Goal: Task Accomplishment & Management: Complete application form

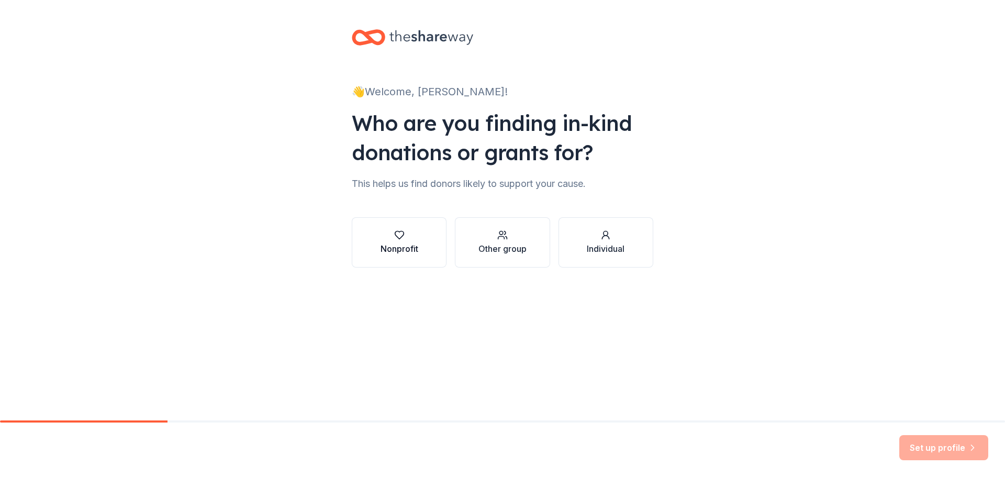
click at [409, 250] on div "Nonprofit" at bounding box center [399, 248] width 38 height 13
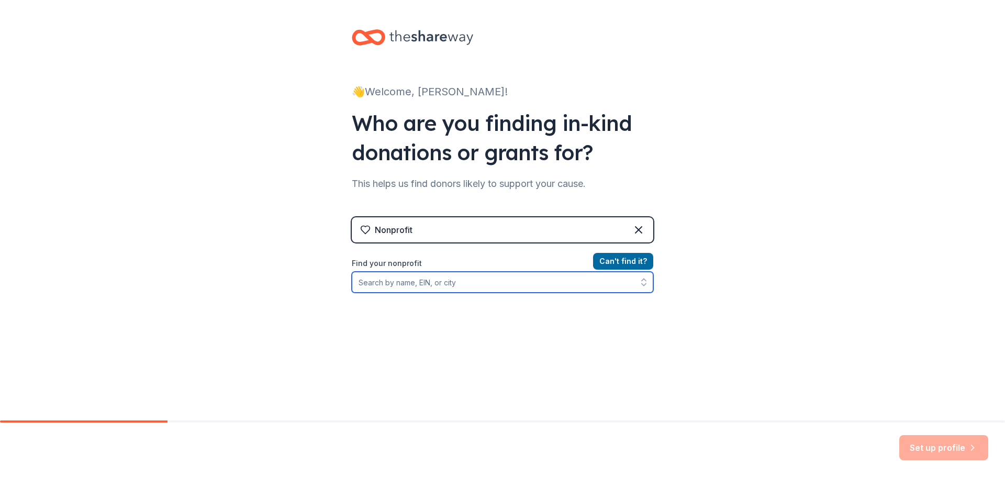
click at [427, 282] on input "Find your nonprofit" at bounding box center [502, 282] width 301 height 21
type input "[PERSON_NAME] elementary"
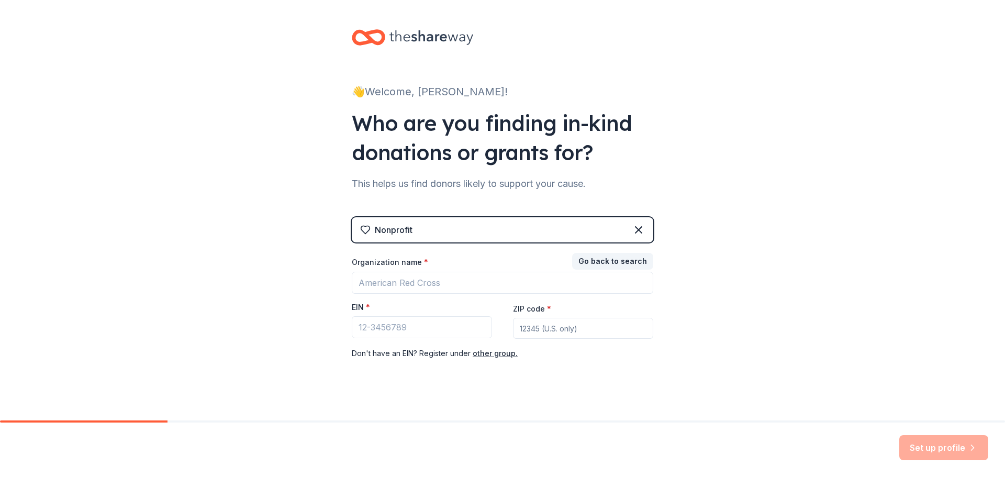
click at [531, 227] on div "Nonprofit" at bounding box center [502, 229] width 301 height 25
click at [637, 233] on icon at bounding box center [638, 229] width 13 height 13
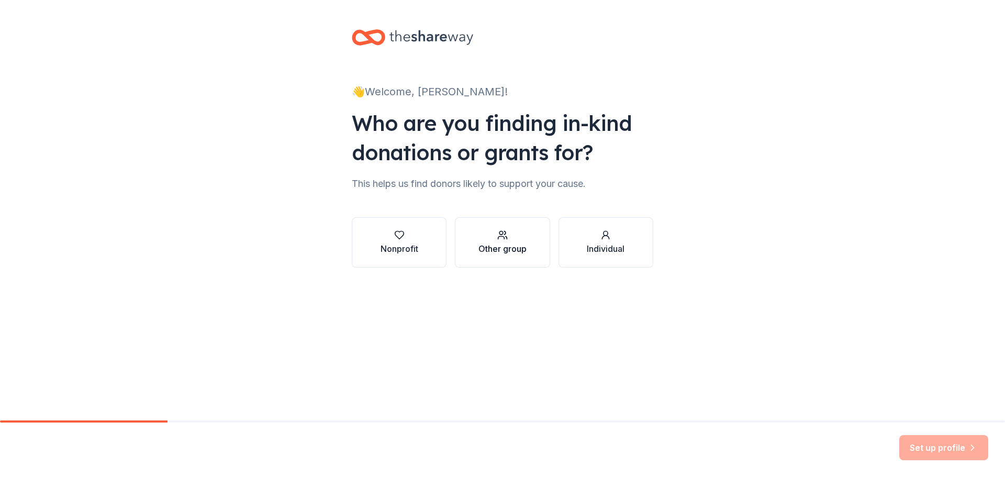
click at [514, 243] on div "Other group" at bounding box center [502, 248] width 48 height 13
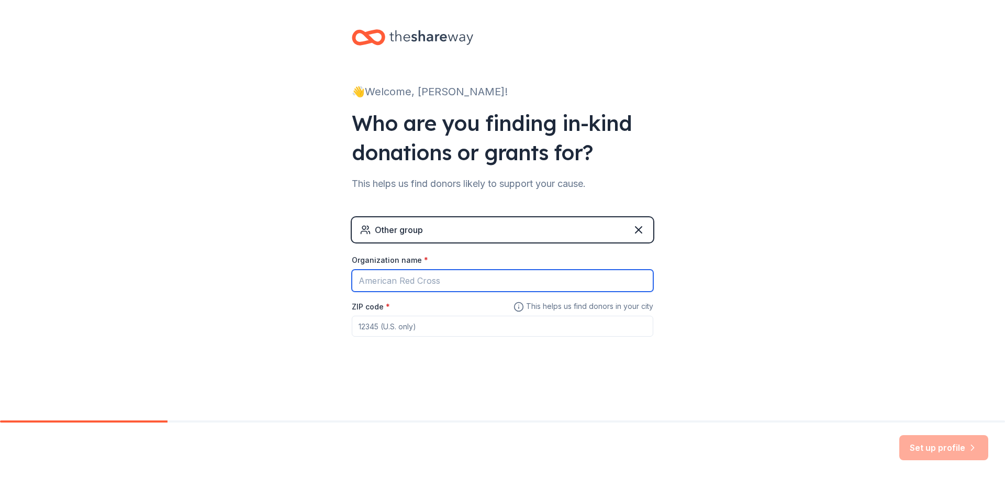
click at [483, 284] on input "Organization name *" at bounding box center [502, 280] width 301 height 22
type input "[PERSON_NAME][GEOGRAPHIC_DATA]"
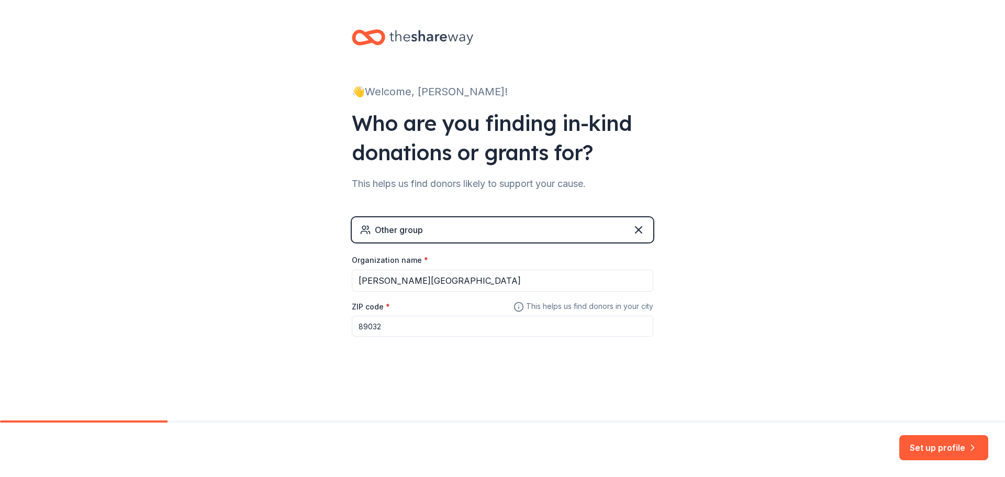
type input "89032"
click at [936, 442] on button "Set up profile" at bounding box center [943, 447] width 89 height 25
click at [953, 453] on div "Set up profile" at bounding box center [943, 447] width 89 height 25
click at [451, 228] on div "Other group" at bounding box center [502, 229] width 301 height 25
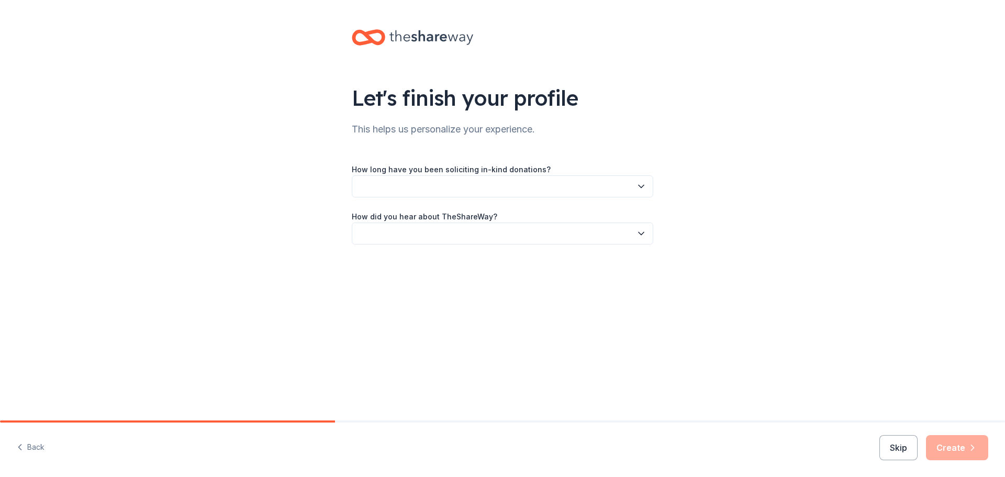
click at [645, 258] on div "Let's finish your profile This helps us personalize your experience. How long h…" at bounding box center [502, 147] width 335 height 295
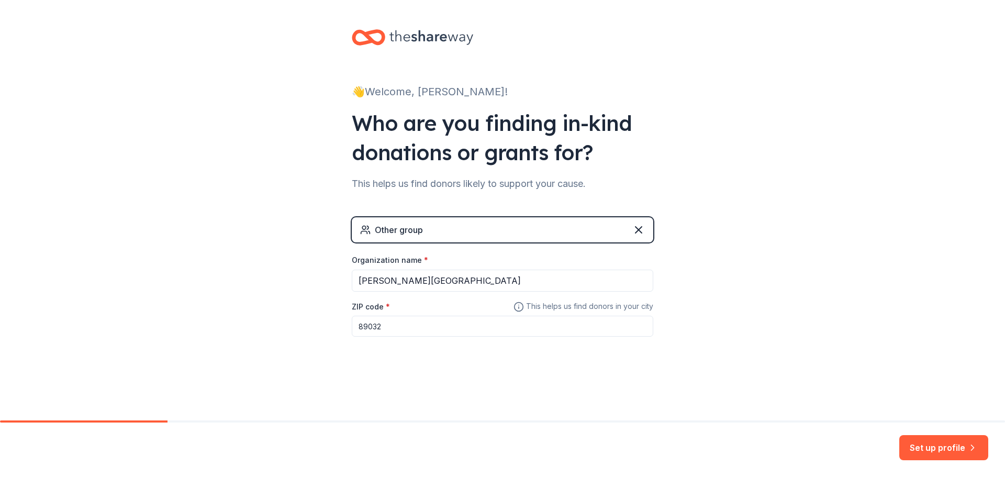
click at [449, 231] on div "Other group" at bounding box center [502, 229] width 301 height 25
click at [640, 228] on icon at bounding box center [638, 230] width 6 height 6
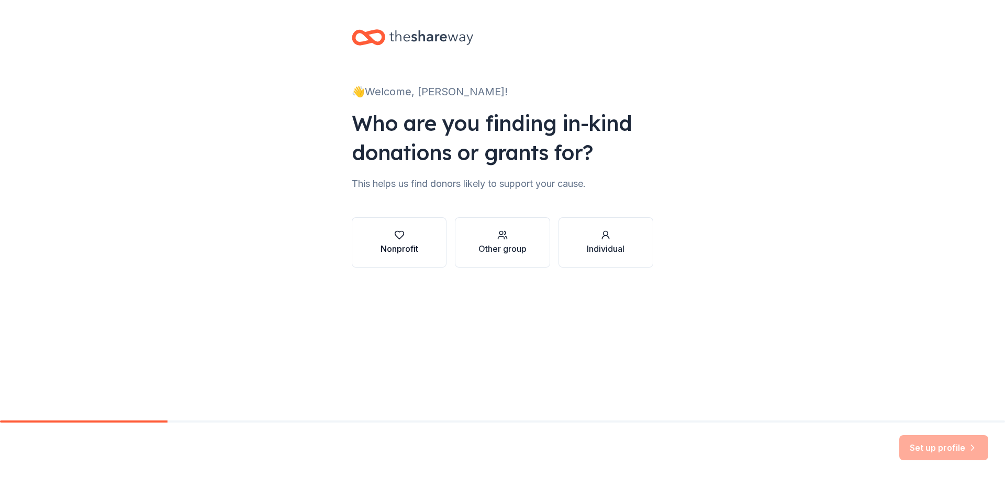
drag, startPoint x: 642, startPoint y: 230, endPoint x: 420, endPoint y: 260, distance: 223.4
click at [425, 262] on div "Nonprofit Other group Individual" at bounding box center [502, 242] width 301 height 50
click at [403, 254] on div "Nonprofit" at bounding box center [399, 248] width 38 height 13
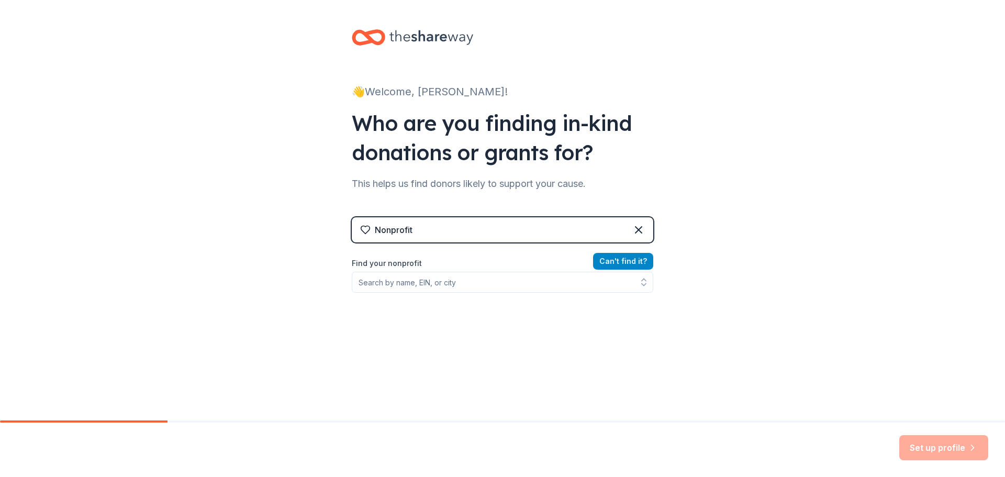
click at [612, 263] on button "Can ' t find it?" at bounding box center [623, 261] width 60 height 17
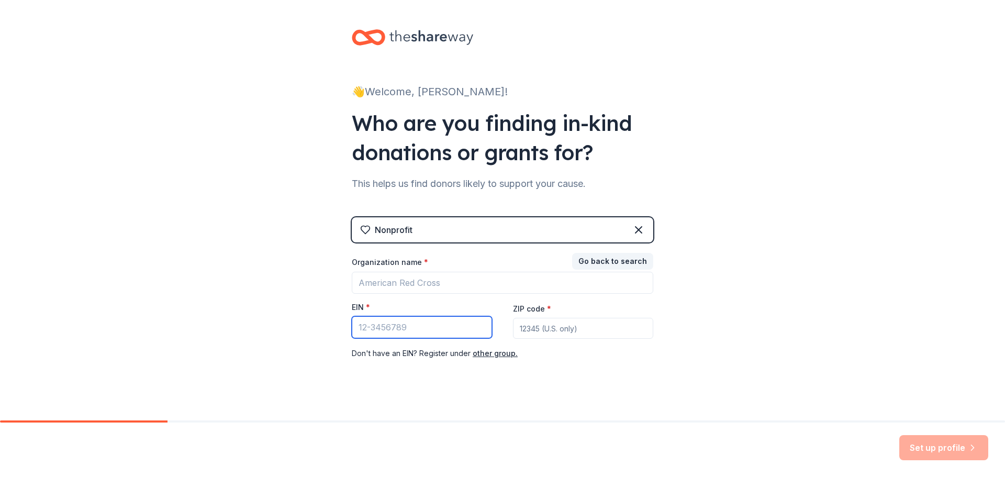
click at [426, 329] on input "EIN *" at bounding box center [422, 327] width 140 height 22
click at [467, 331] on input "88" at bounding box center [422, 327] width 140 height 22
type input "[US_EMPLOYER_IDENTIFICATION_NUMBER]"
click at [528, 315] on div "ZIP code *" at bounding box center [583, 320] width 140 height 37
click at [527, 325] on input "ZIP code *" at bounding box center [583, 328] width 140 height 21
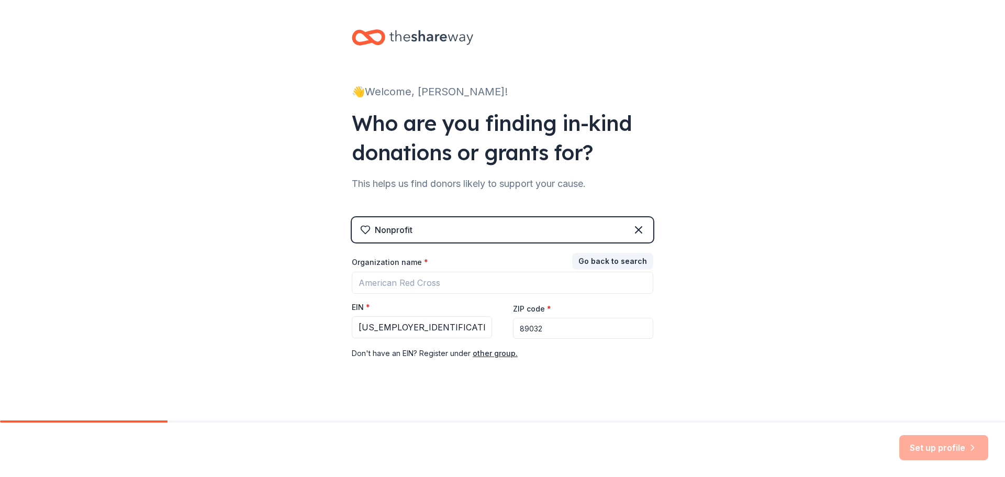
type input "89032"
click at [447, 287] on input "Organization name *" at bounding box center [502, 283] width 301 height 22
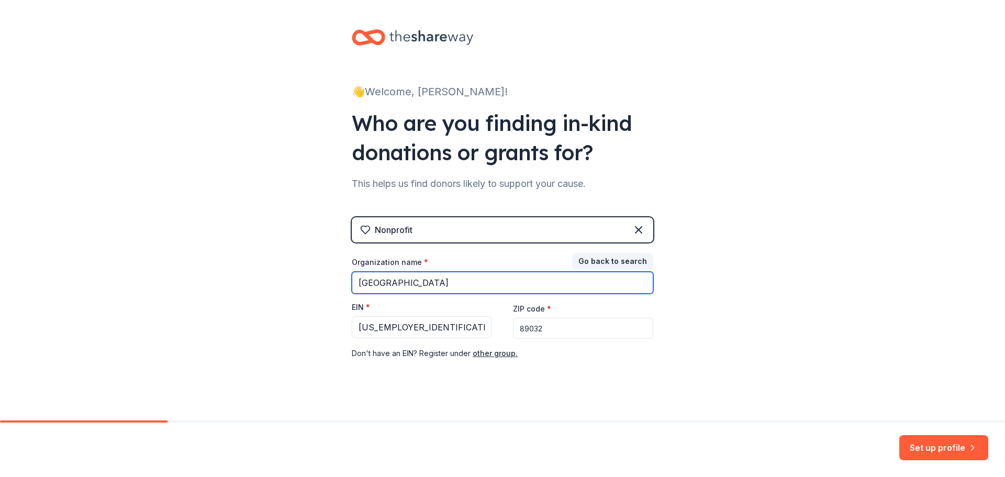
drag, startPoint x: 388, startPoint y: 284, endPoint x: 381, endPoint y: 284, distance: 6.8
click at [381, 284] on input "[GEOGRAPHIC_DATA]" at bounding box center [502, 283] width 301 height 22
type input "[GEOGRAPHIC_DATA]"
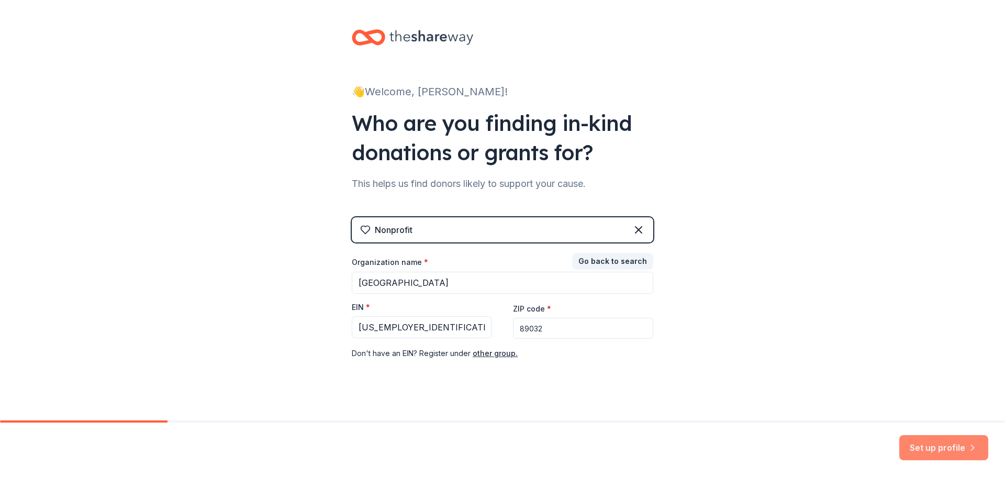
click at [932, 445] on button "Set up profile" at bounding box center [943, 447] width 89 height 25
click at [584, 261] on button "Go back to search" at bounding box center [612, 261] width 81 height 17
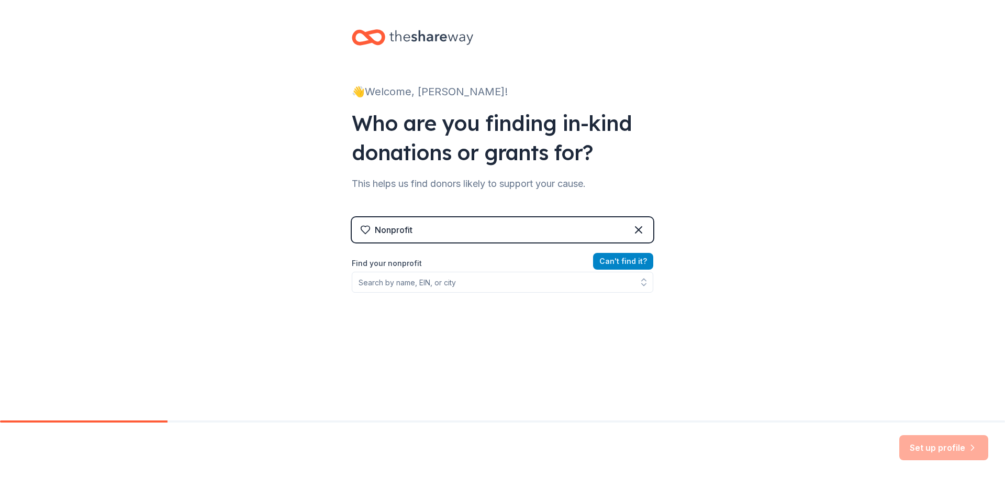
click at [603, 263] on button "Can ' t find it?" at bounding box center [623, 261] width 60 height 17
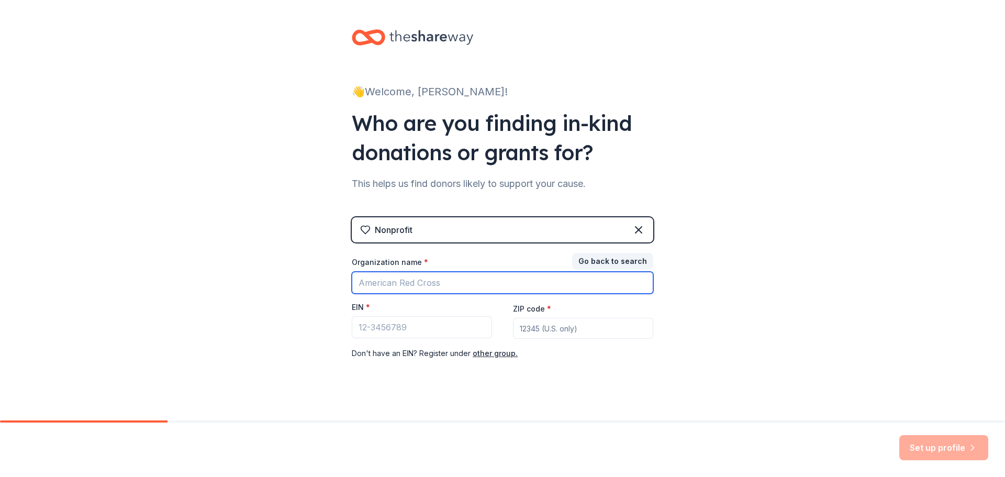
click at [511, 283] on input "Organization name *" at bounding box center [502, 283] width 301 height 22
type input "[GEOGRAPHIC_DATA]"
type input "[US_EMPLOYER_IDENTIFICATION_NUMBER]"
type input "89032"
drag, startPoint x: 496, startPoint y: 282, endPoint x: 166, endPoint y: 251, distance: 331.6
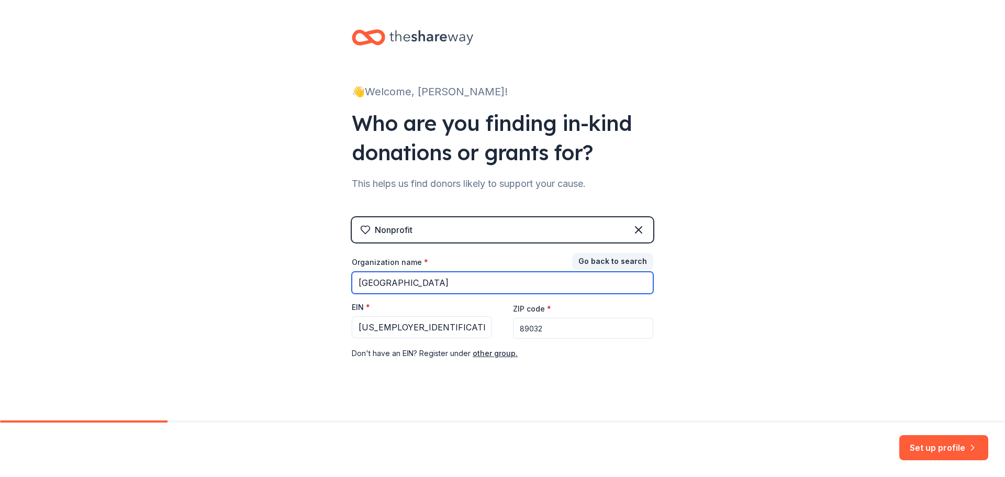
click at [166, 251] on div "👋 Welcome, [PERSON_NAME]! Who are you finding in-kind donations or grants for? …" at bounding box center [502, 215] width 1005 height 431
type input "P"
type input "[PERSON_NAME][GEOGRAPHIC_DATA]"
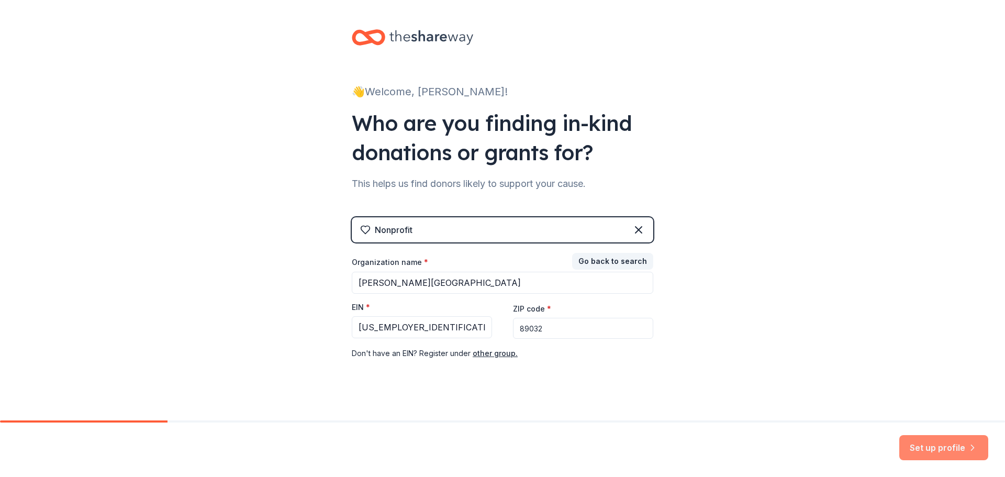
click at [957, 448] on button "Set up profile" at bounding box center [943, 447] width 89 height 25
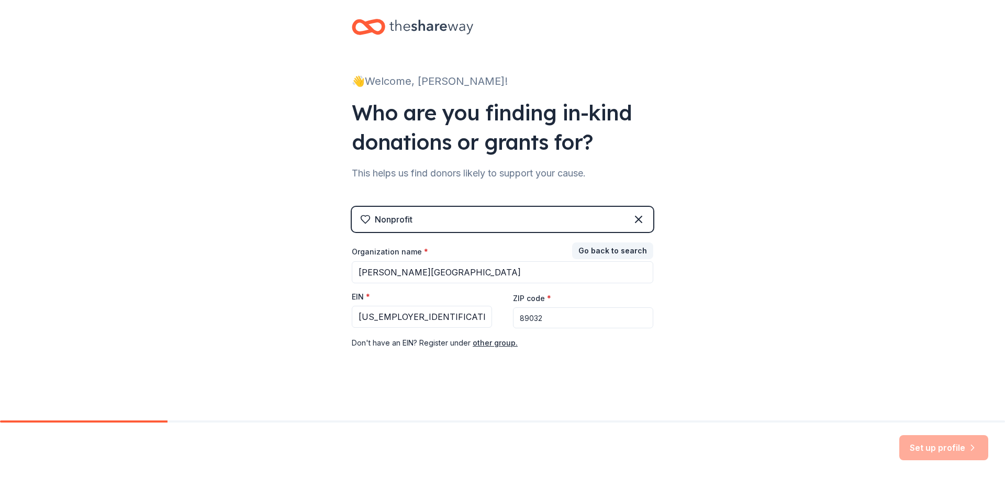
click at [923, 452] on div "Set up profile" at bounding box center [943, 447] width 89 height 25
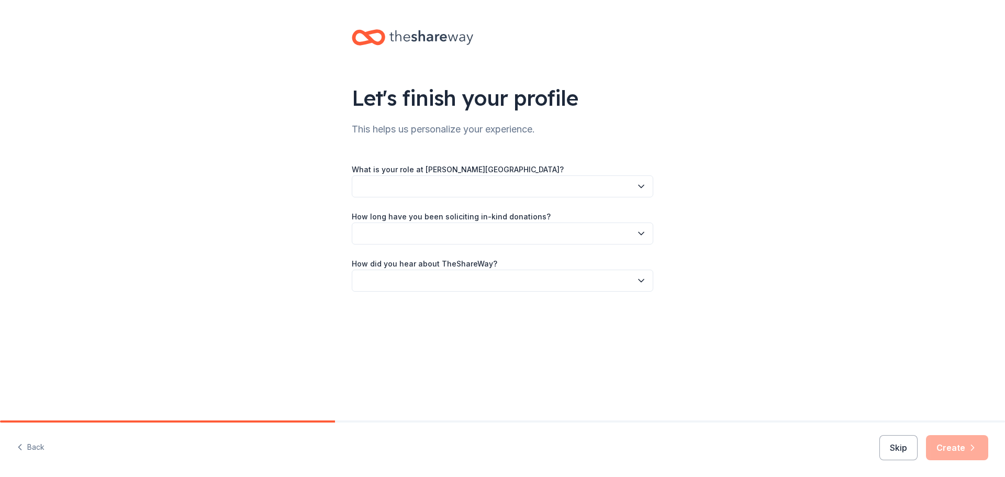
click at [436, 183] on button "button" at bounding box center [502, 186] width 301 height 22
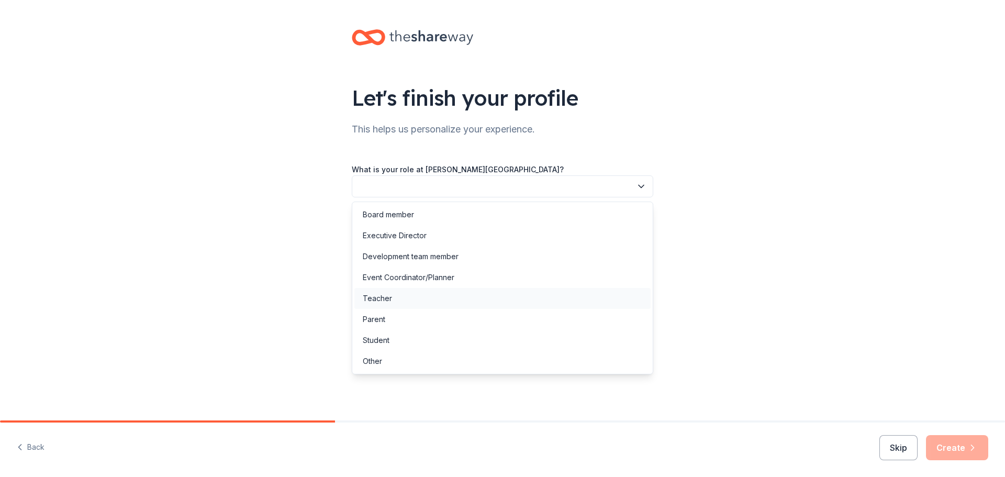
click at [427, 295] on div "Teacher" at bounding box center [502, 298] width 296 height 21
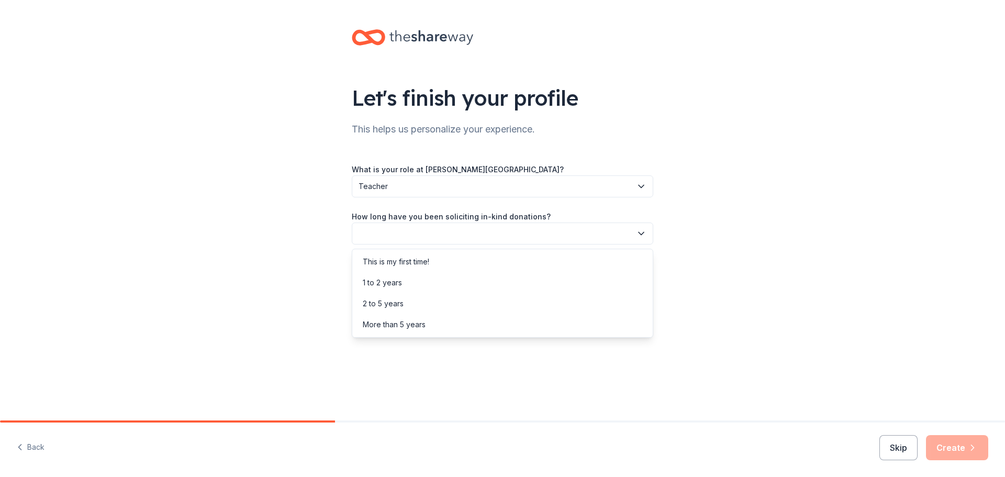
click at [458, 230] on button "button" at bounding box center [502, 233] width 301 height 22
click at [435, 260] on div "This is my first time!" at bounding box center [502, 261] width 296 height 21
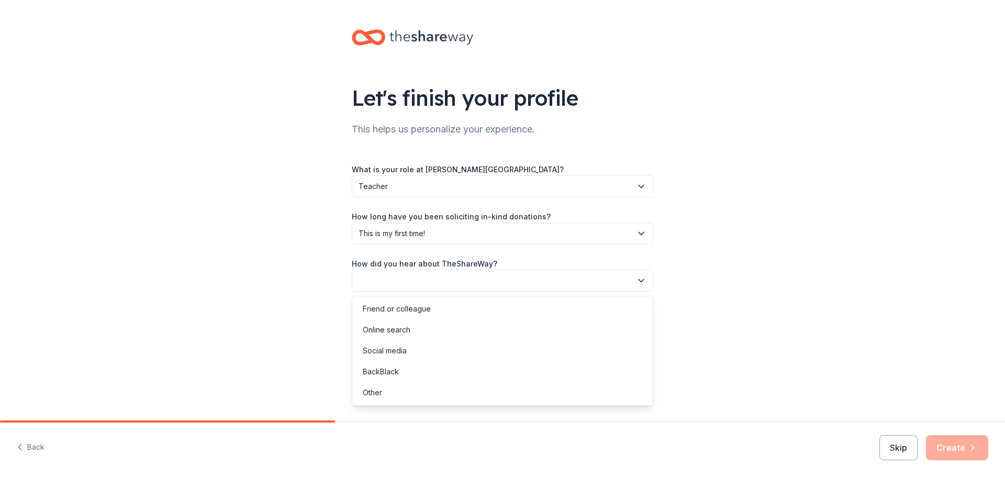
click at [438, 285] on button "button" at bounding box center [502, 280] width 301 height 22
click at [422, 329] on div "Online search" at bounding box center [502, 329] width 296 height 21
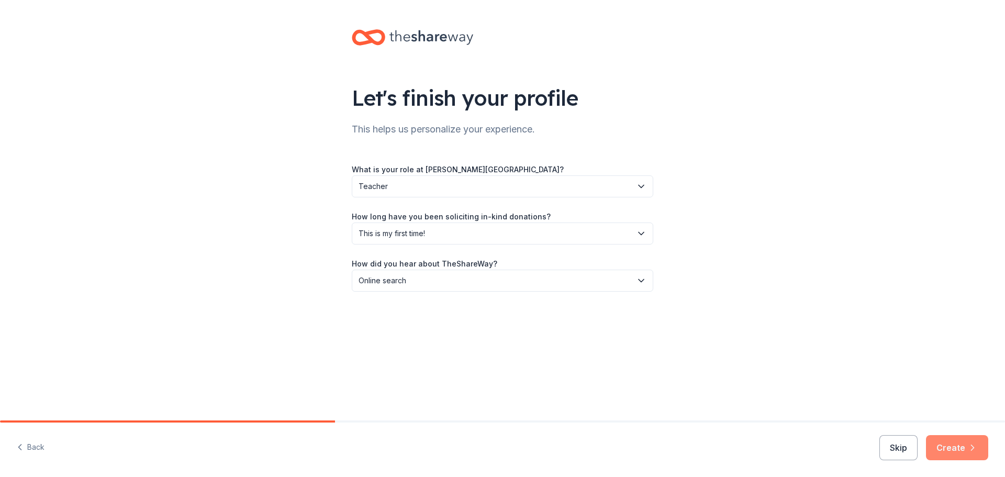
click at [976, 449] on icon "button" at bounding box center [972, 447] width 10 height 10
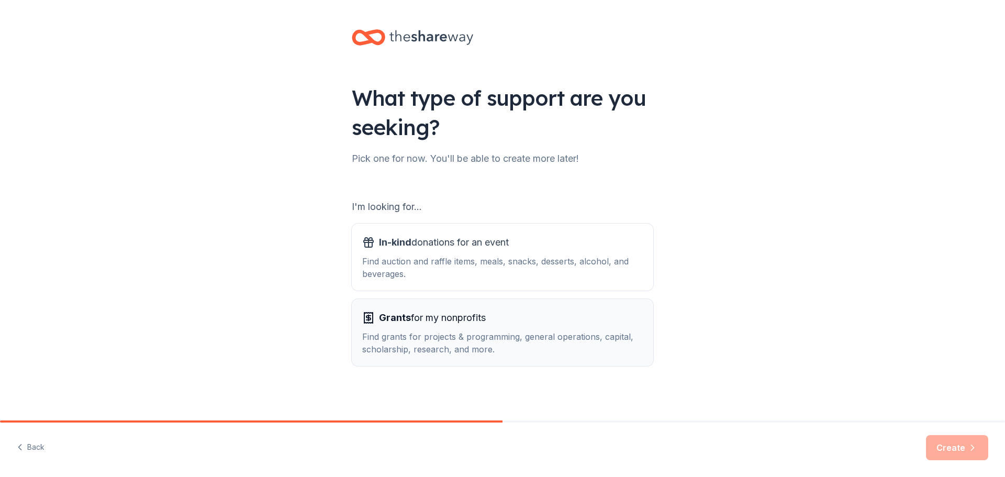
click at [494, 347] on div "Find grants for projects & programming, general operations, capital, scholarshi…" at bounding box center [502, 342] width 280 height 25
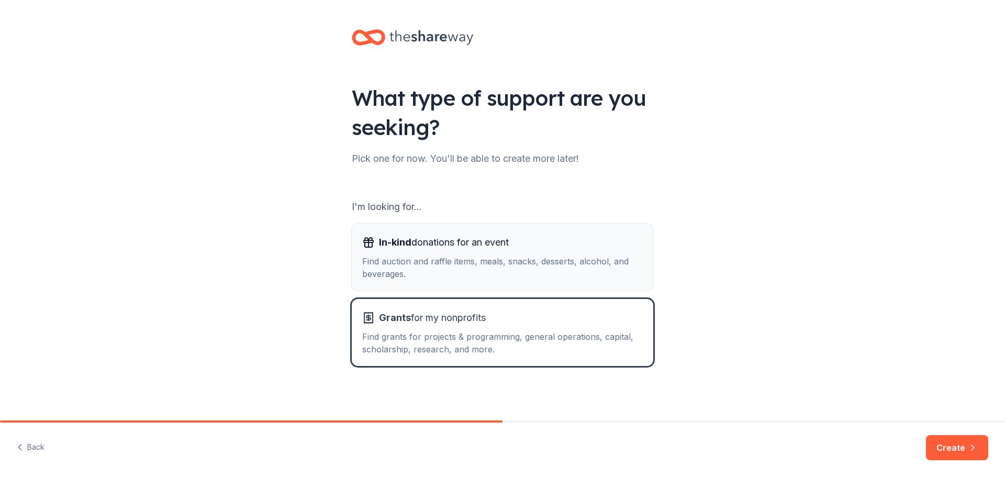
click at [471, 272] on div "Find auction and raffle items, meals, snacks, desserts, alcohol, and beverages." at bounding box center [502, 267] width 280 height 25
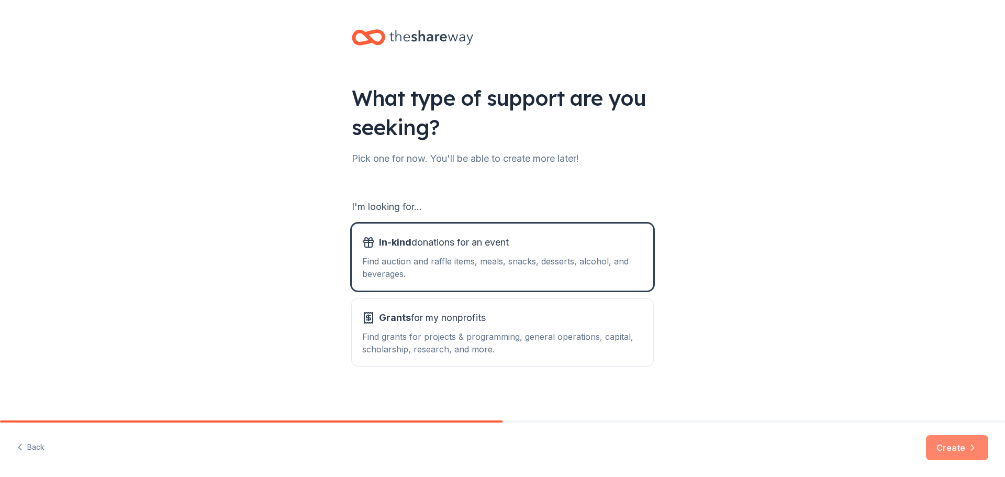
click at [942, 448] on button "Create" at bounding box center [957, 447] width 62 height 25
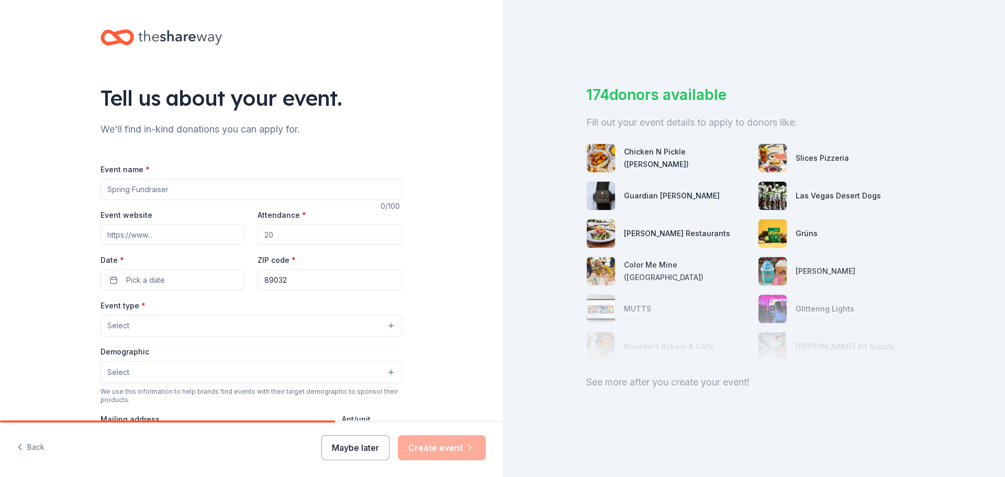
click at [351, 450] on button "Maybe later" at bounding box center [355, 447] width 68 height 25
click at [361, 453] on button "Maybe later" at bounding box center [355, 447] width 68 height 25
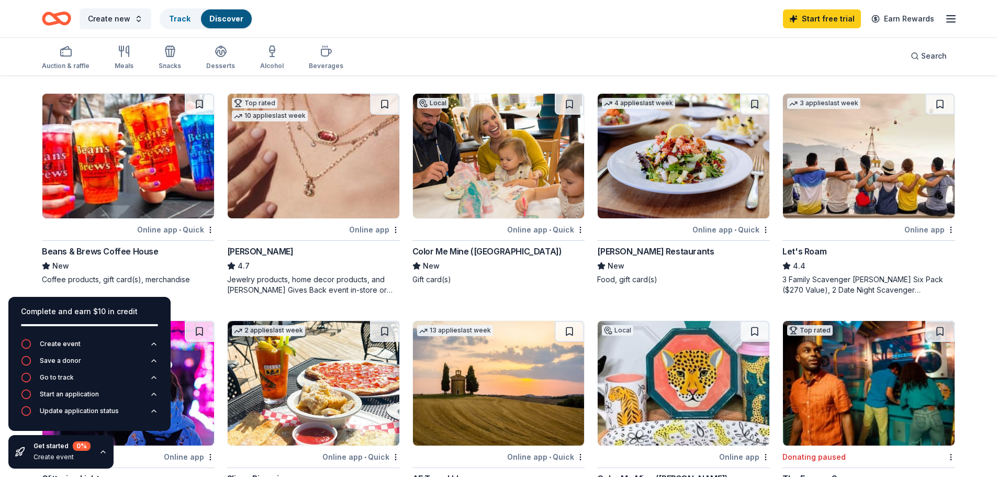
scroll to position [471, 0]
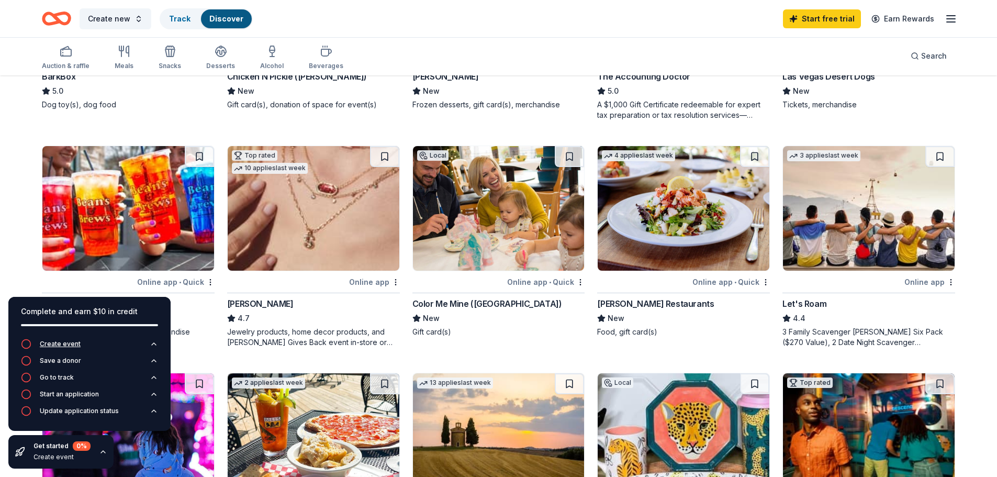
click at [109, 344] on button "Create event" at bounding box center [89, 347] width 137 height 17
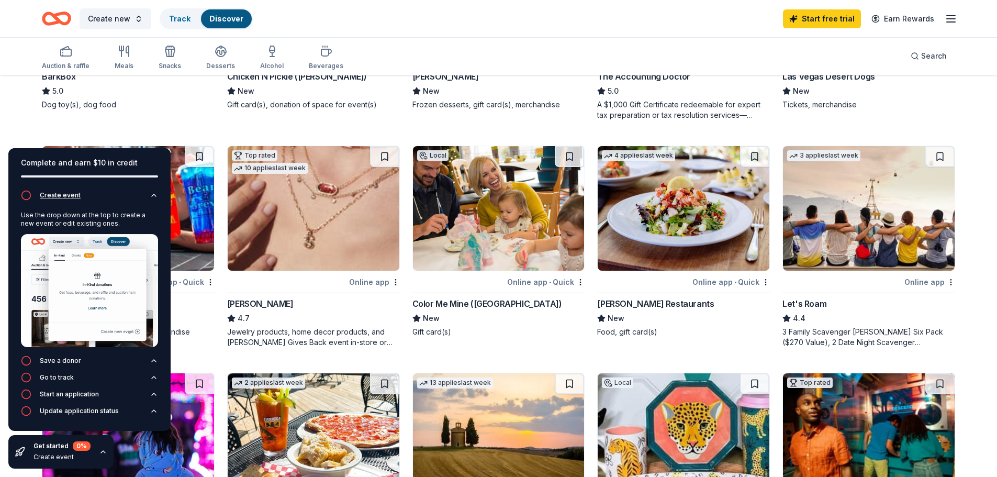
click at [56, 201] on button "Create event" at bounding box center [89, 198] width 137 height 17
